Goal: Task Accomplishment & Management: Use online tool/utility

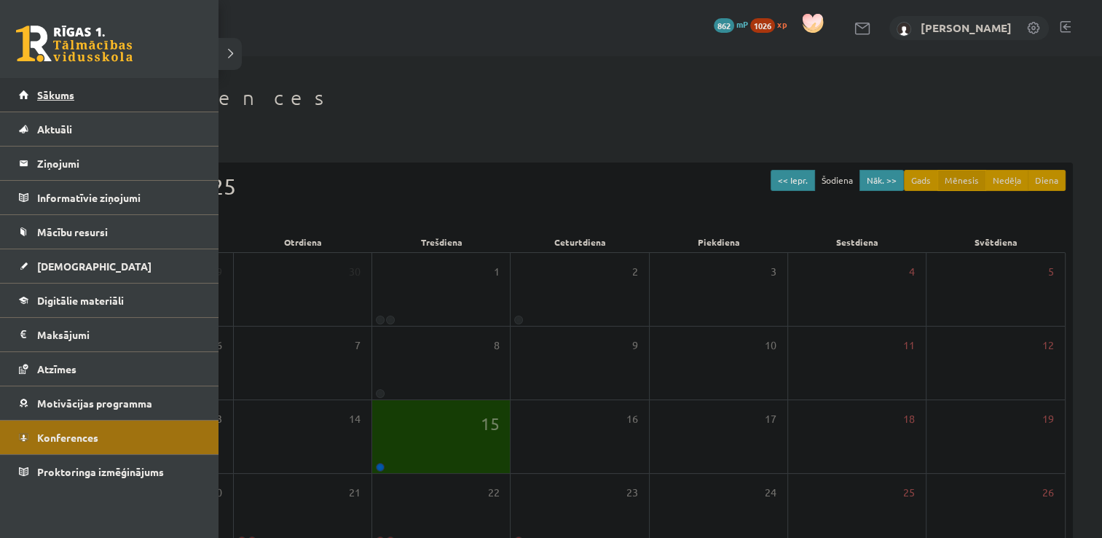
click at [37, 103] on link "Sākums" at bounding box center [109, 95] width 181 height 34
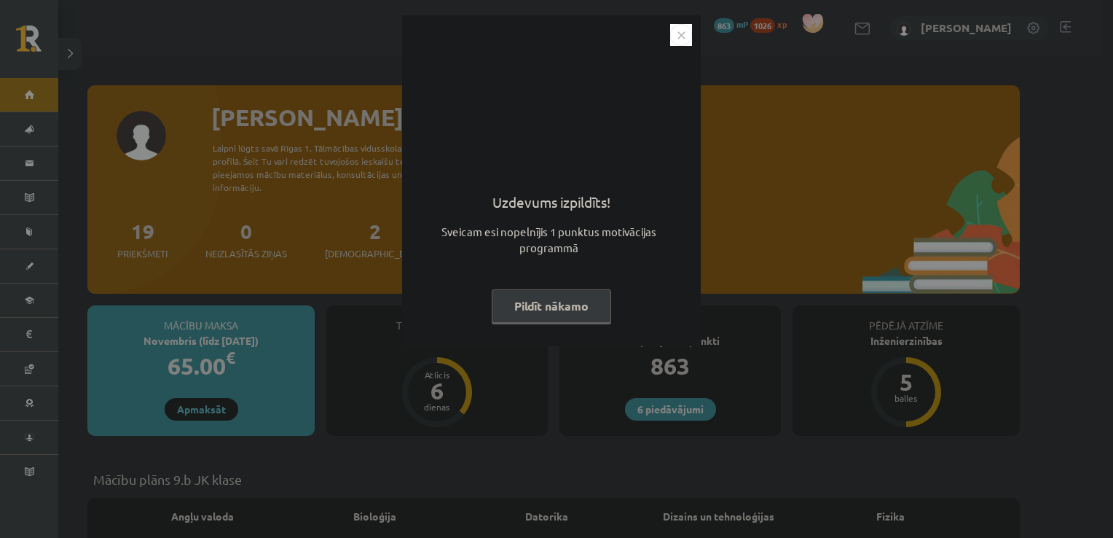
click at [592, 302] on button "Pildīt nākamo" at bounding box center [551, 306] width 119 height 34
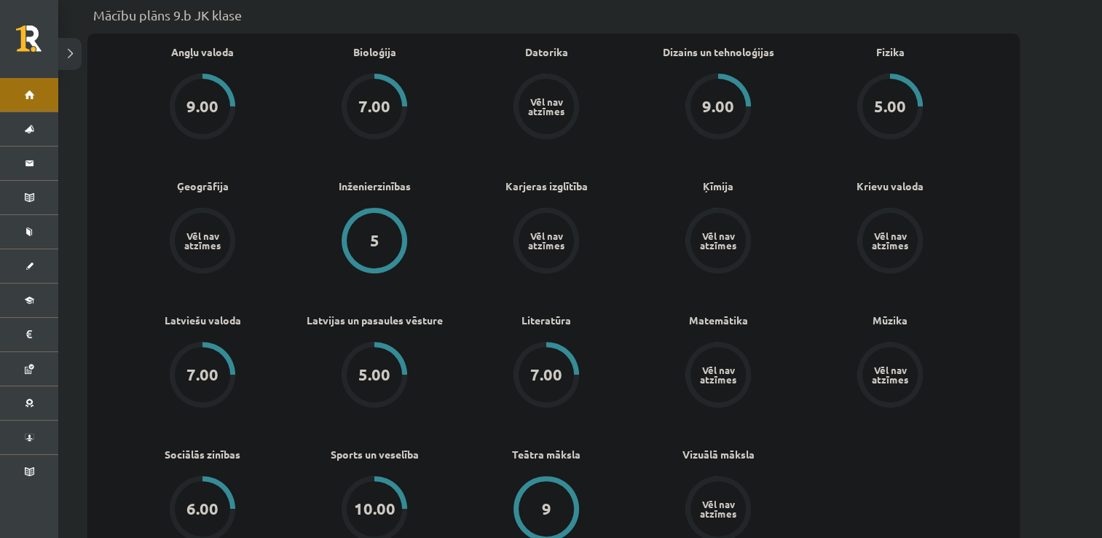
scroll to position [466, 0]
